Goal: Navigation & Orientation: Find specific page/section

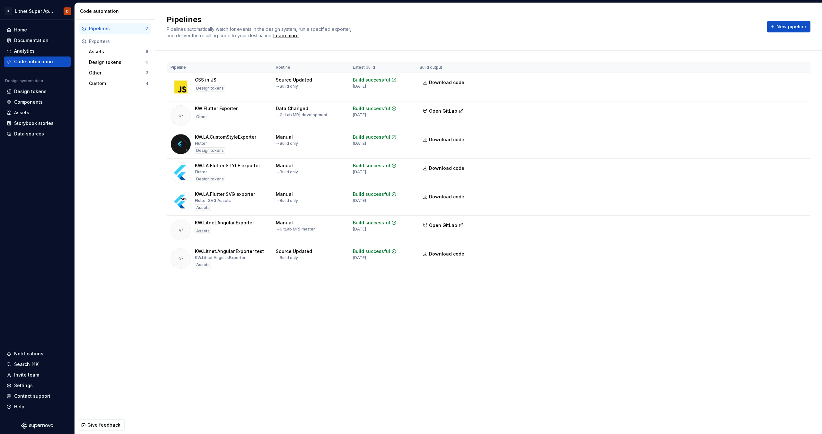
click at [117, 146] on div "Pipelines 7 Exporters Assets 8 Design tokens 11 Other 3 Custom 4" at bounding box center [115, 218] width 80 height 397
click at [41, 92] on div "Design tokens" at bounding box center [30, 91] width 32 height 6
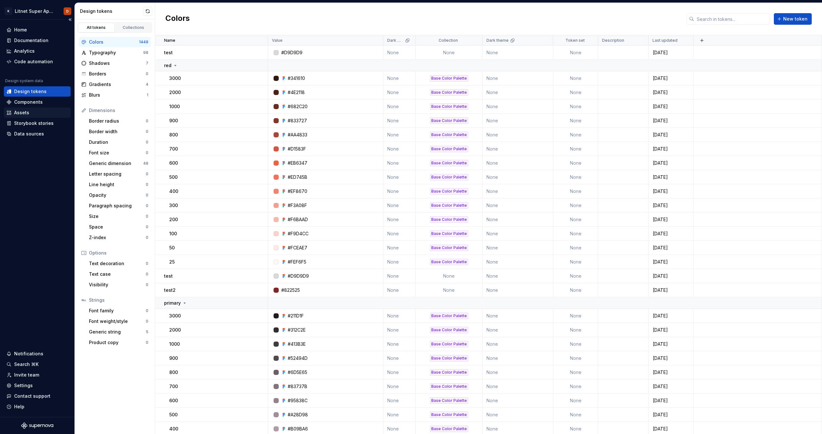
click at [19, 112] on div "Assets" at bounding box center [21, 113] width 15 height 6
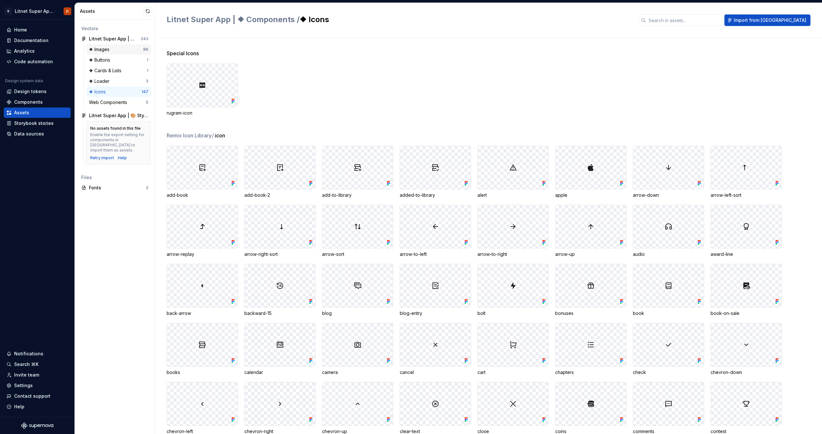
click at [119, 50] on div "❖ Images" at bounding box center [116, 49] width 54 height 6
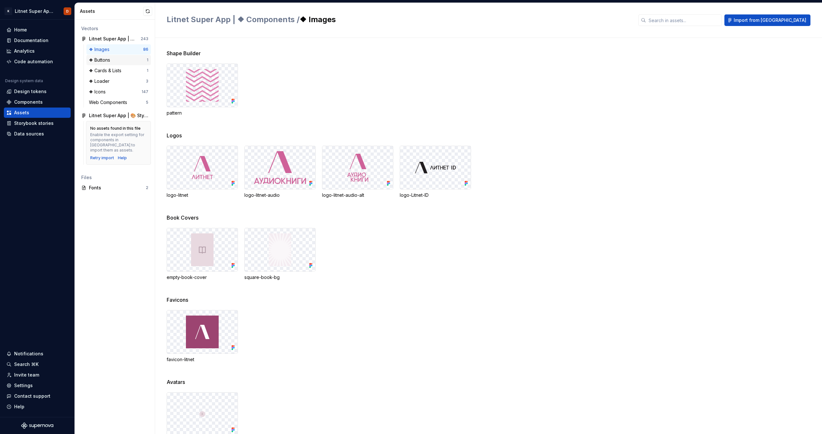
click at [141, 62] on div "❖ Buttons" at bounding box center [118, 60] width 58 height 6
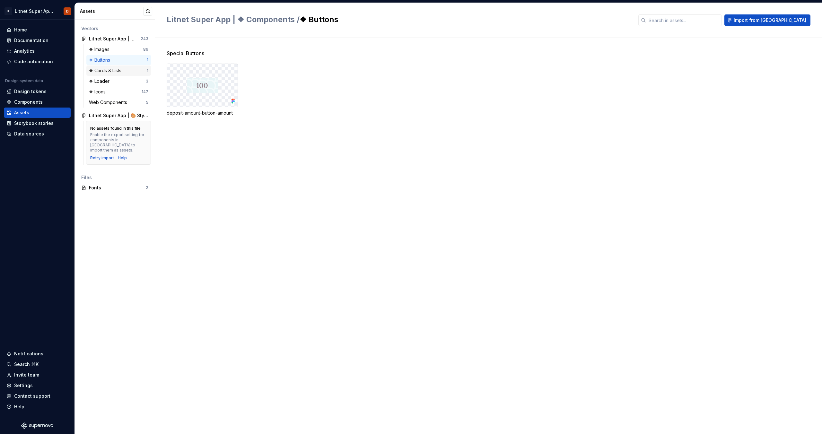
click at [138, 68] on div "❖ Cards & Lists" at bounding box center [118, 70] width 58 height 6
click at [134, 78] on div "❖ Loader" at bounding box center [117, 81] width 57 height 6
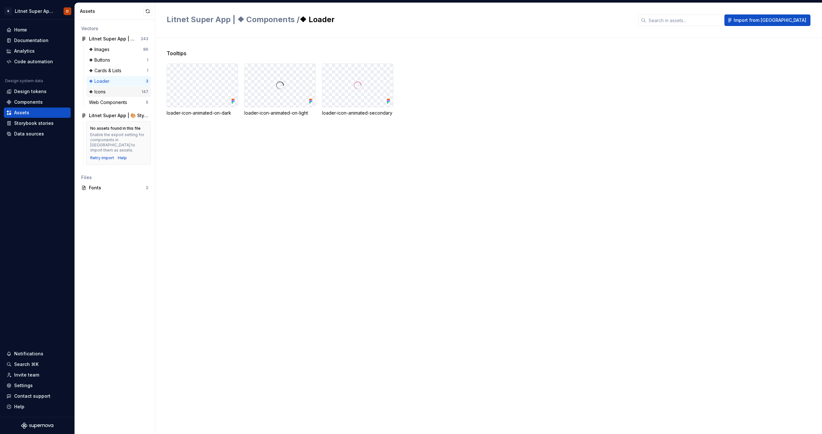
click at [126, 89] on div "❖ Icons" at bounding box center [115, 92] width 53 height 6
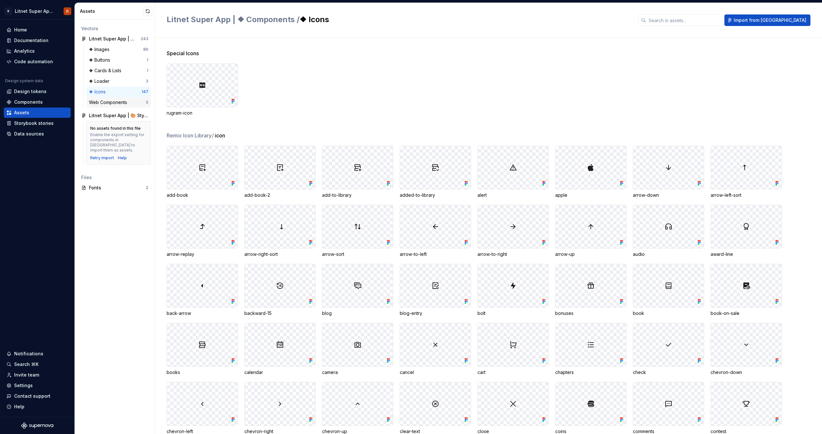
click at [124, 100] on div "Web Components" at bounding box center [109, 102] width 41 height 6
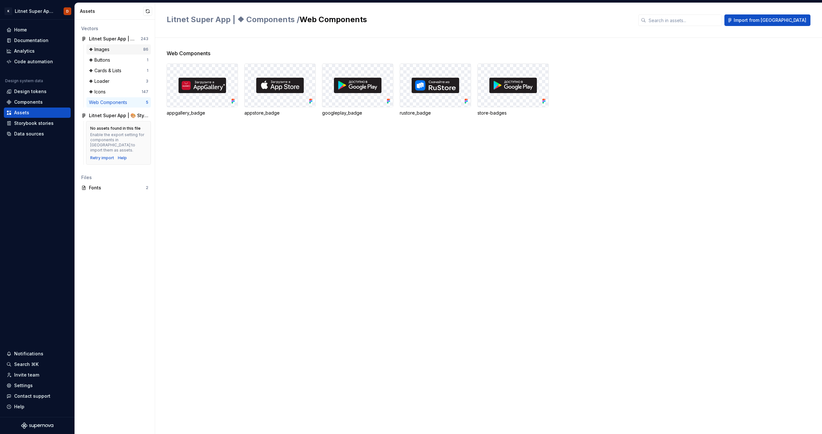
click at [120, 50] on div "❖ Images" at bounding box center [116, 49] width 54 height 6
